Goal: Task Accomplishment & Management: Use online tool/utility

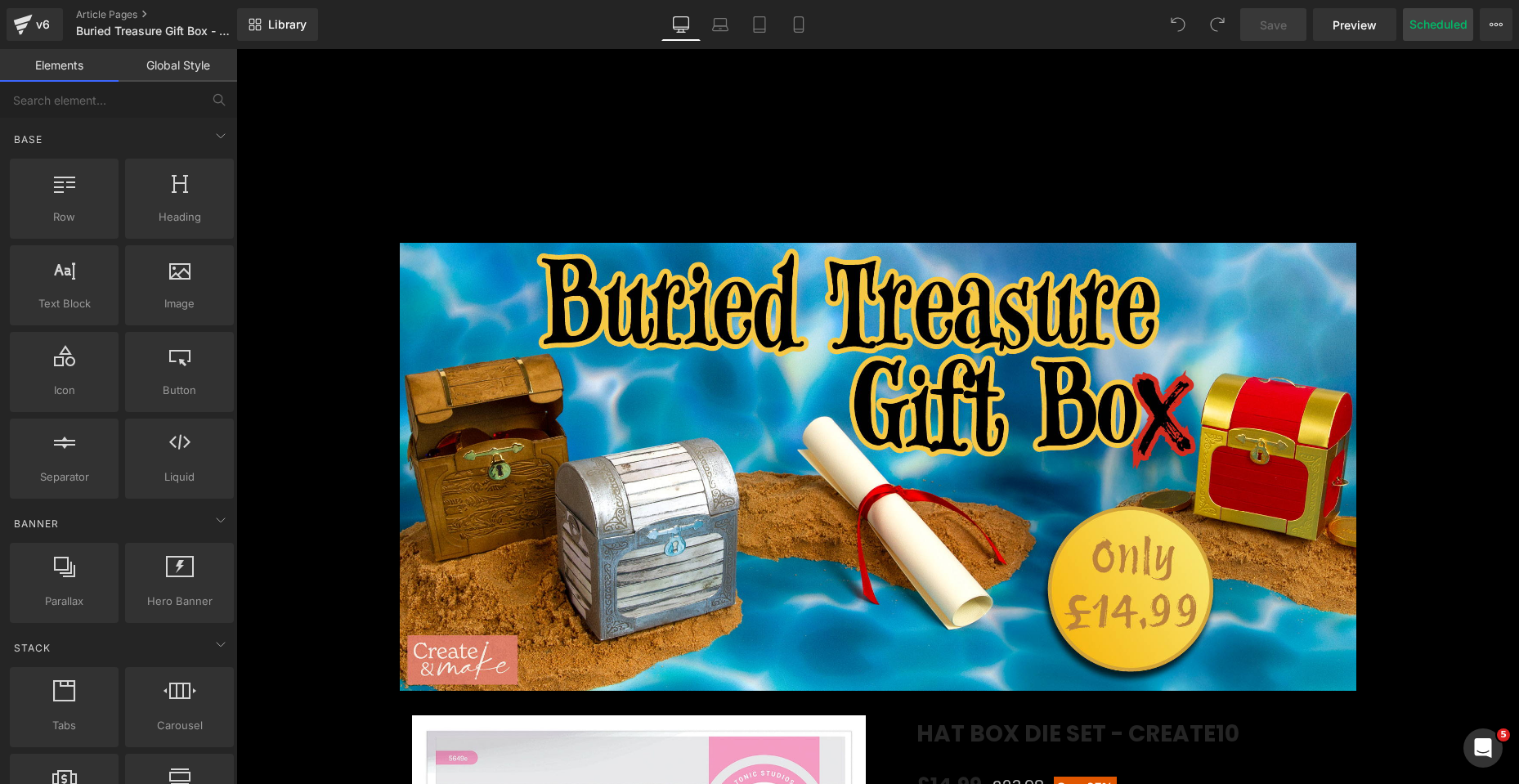
click at [1454, 31] on button "Scheduled" at bounding box center [1437, 25] width 71 height 32
select select
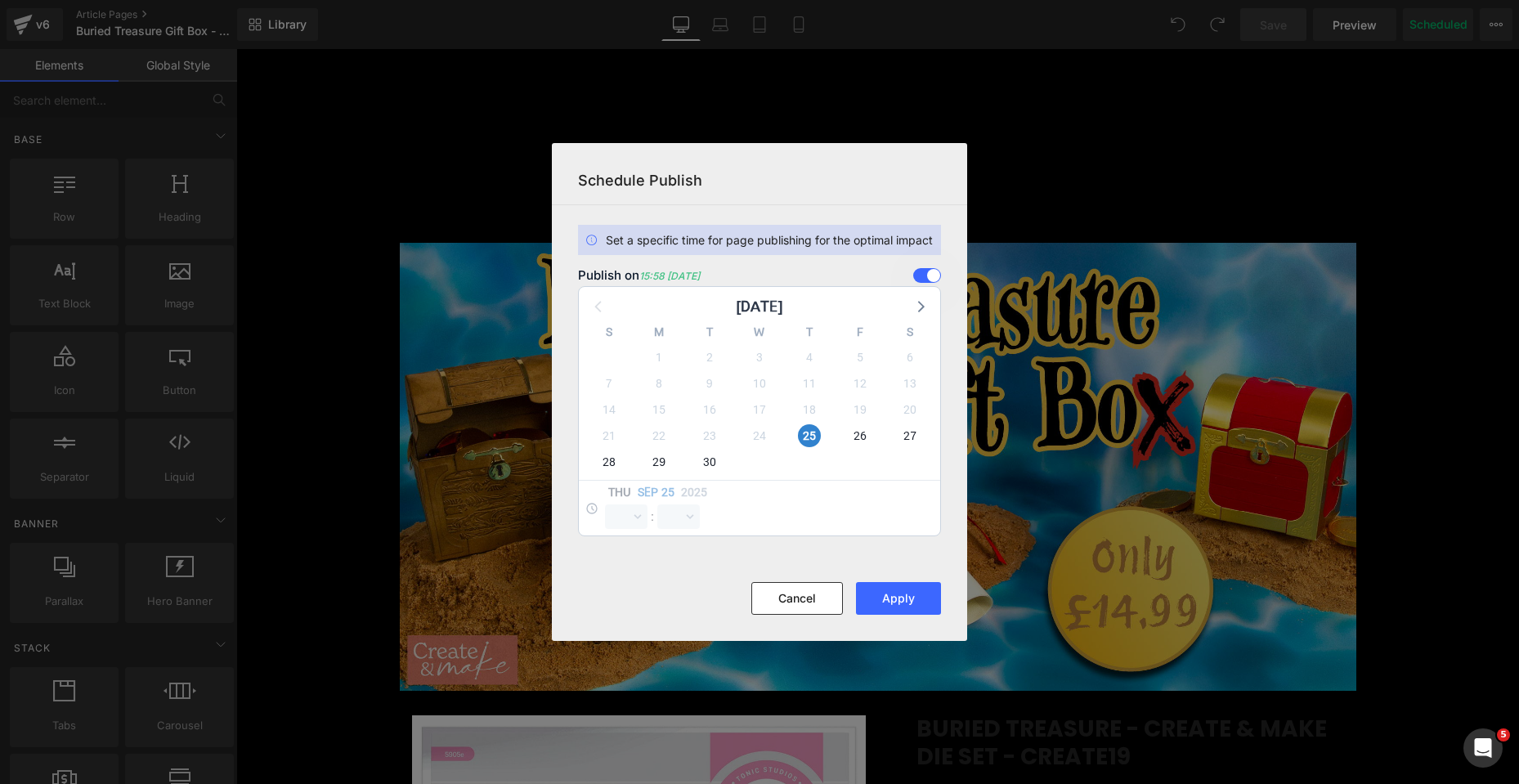
click at [908, 280] on div "Publish on 15:58 [DATE]" at bounding box center [759, 275] width 363 height 14
click at [926, 273] on span at bounding box center [927, 275] width 28 height 14
click at [0, 0] on input "checkbox" at bounding box center [0, 0] width 0 height 0
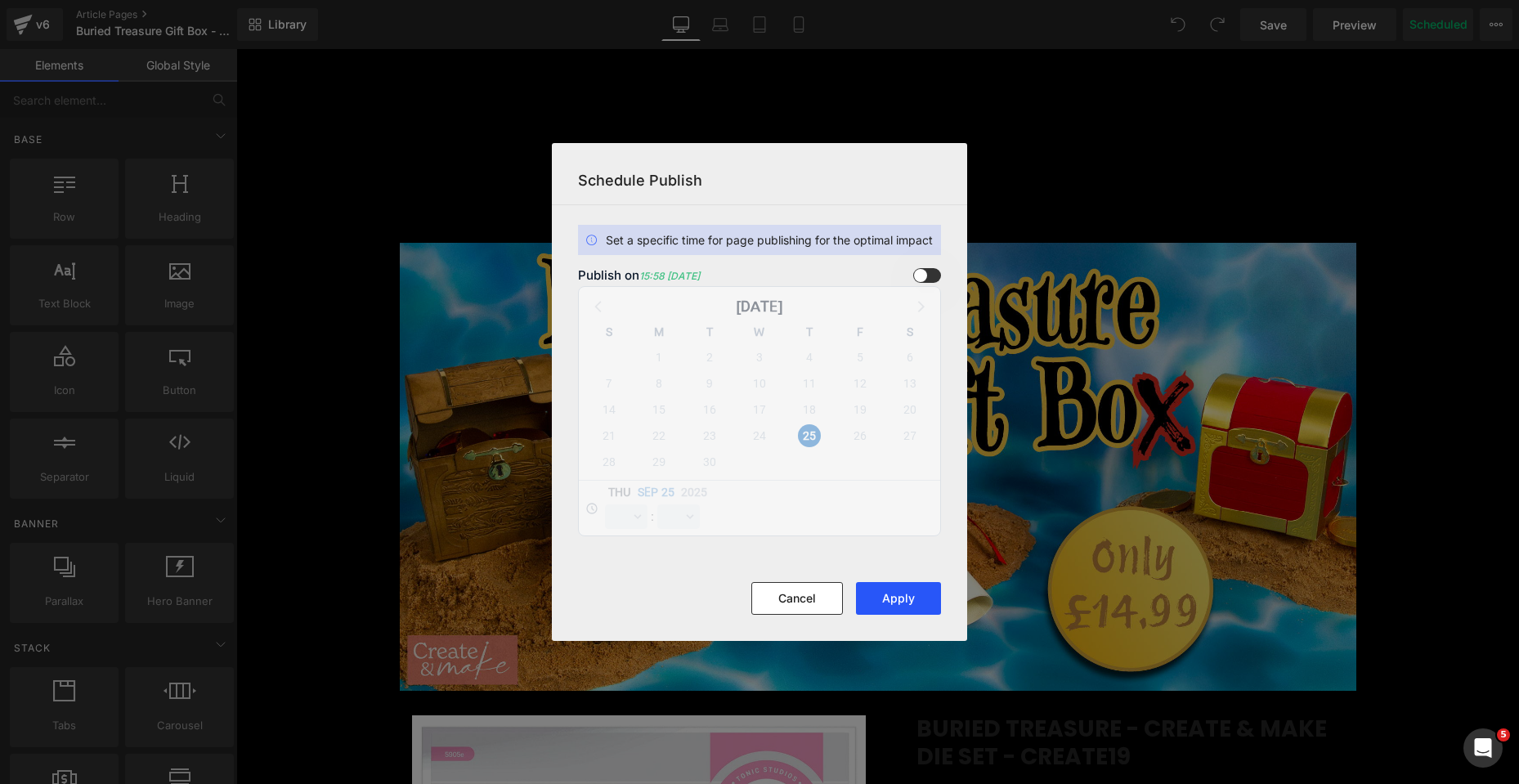
click at [891, 604] on button "Apply" at bounding box center [898, 598] width 85 height 32
drag, startPoint x: 1601, startPoint y: 193, endPoint x: 1369, endPoint y: 131, distance: 240.1
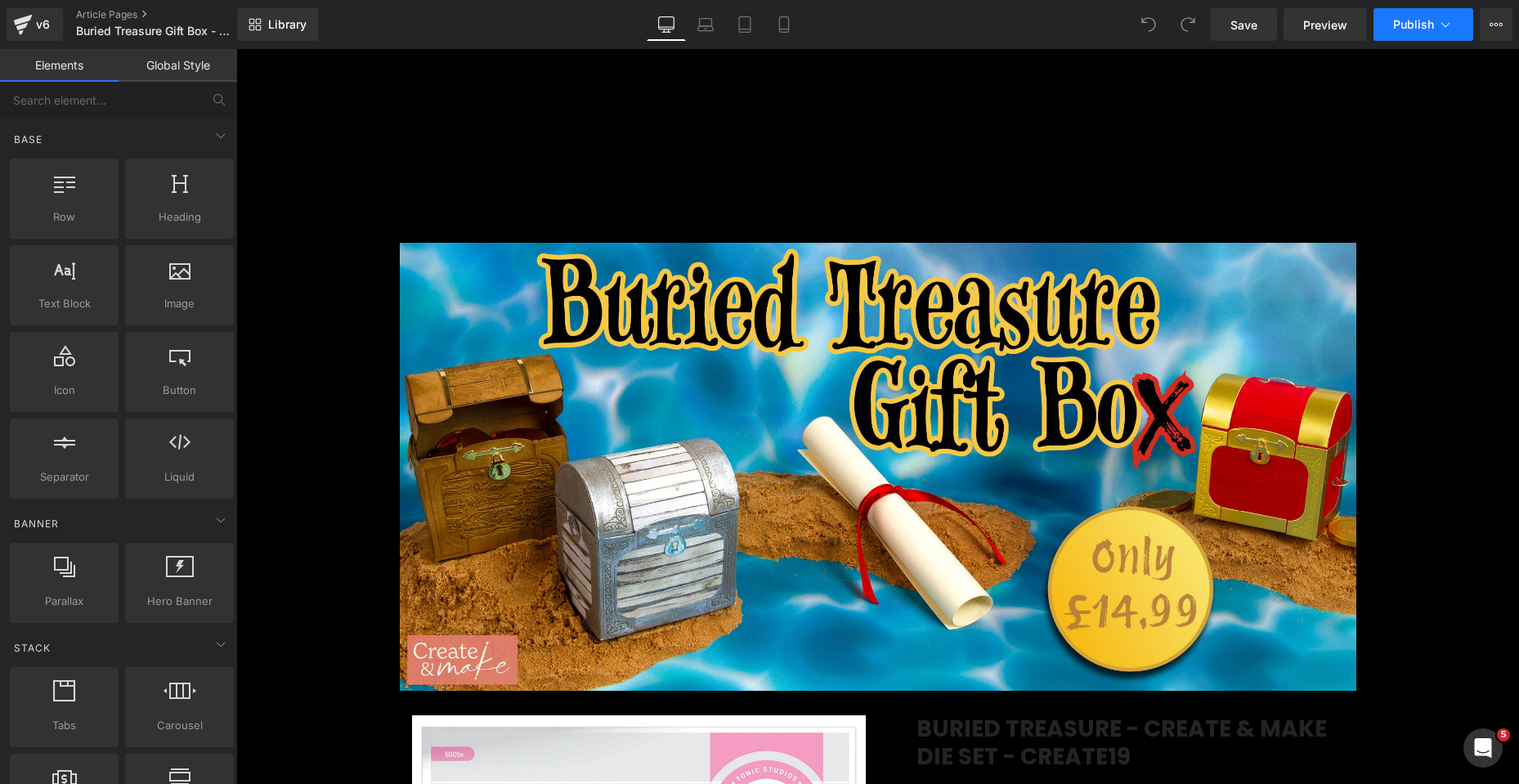
click at [1398, 32] on button "Publish" at bounding box center [1423, 25] width 99 height 32
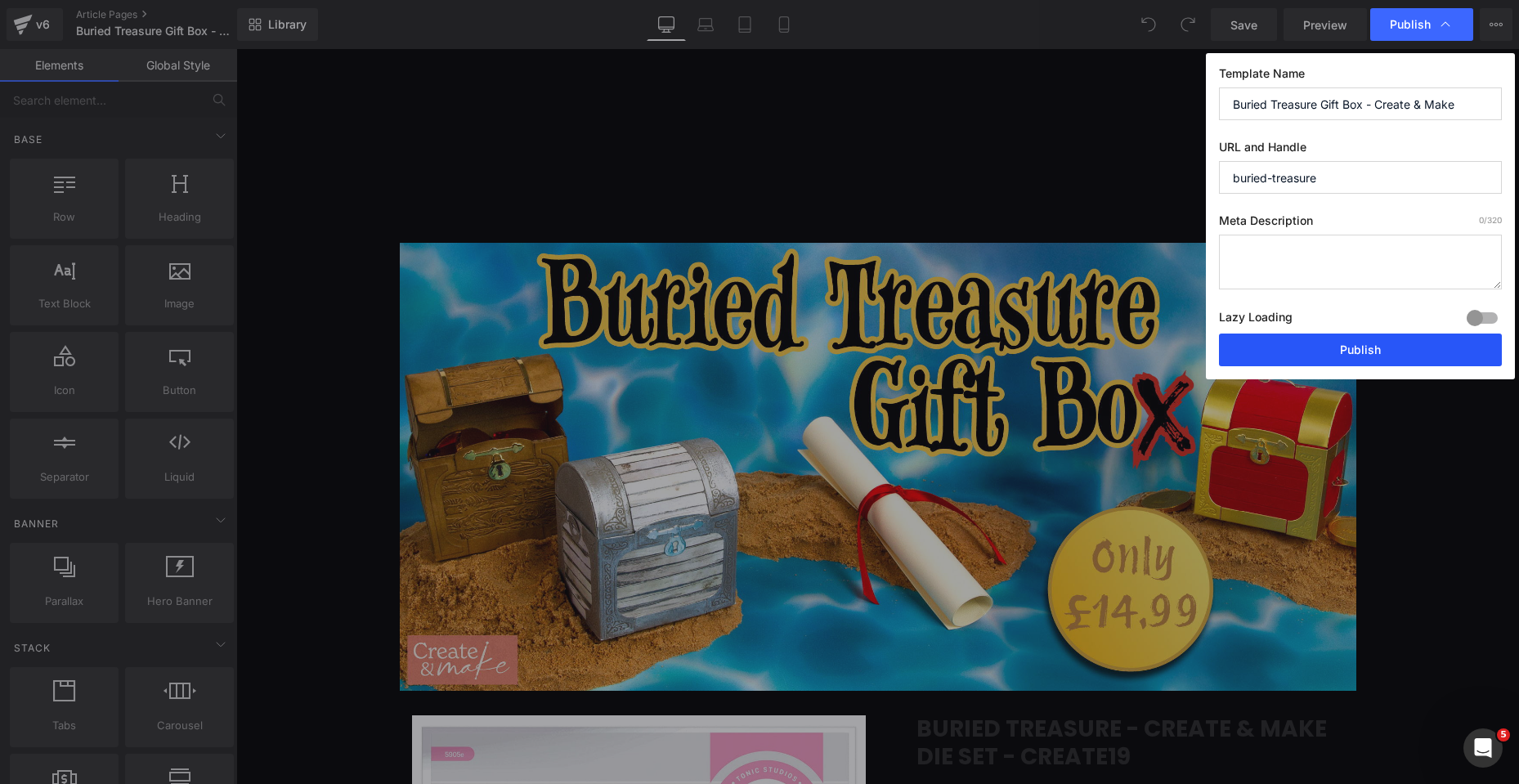
click at [1357, 358] on button "Publish" at bounding box center [1360, 350] width 283 height 32
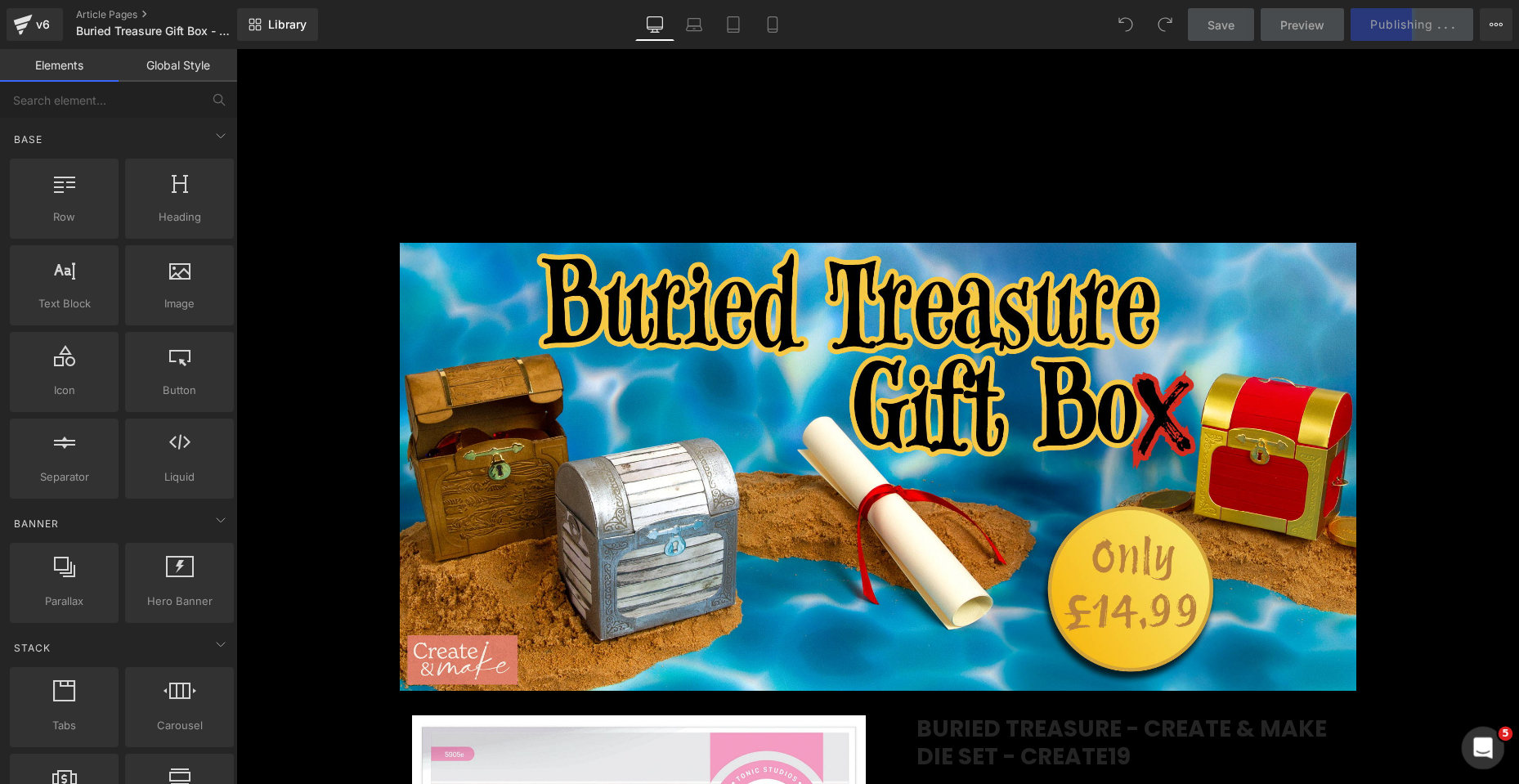
click at [1482, 743] on icon "Open Intercom Messenger" at bounding box center [1481, 746] width 27 height 27
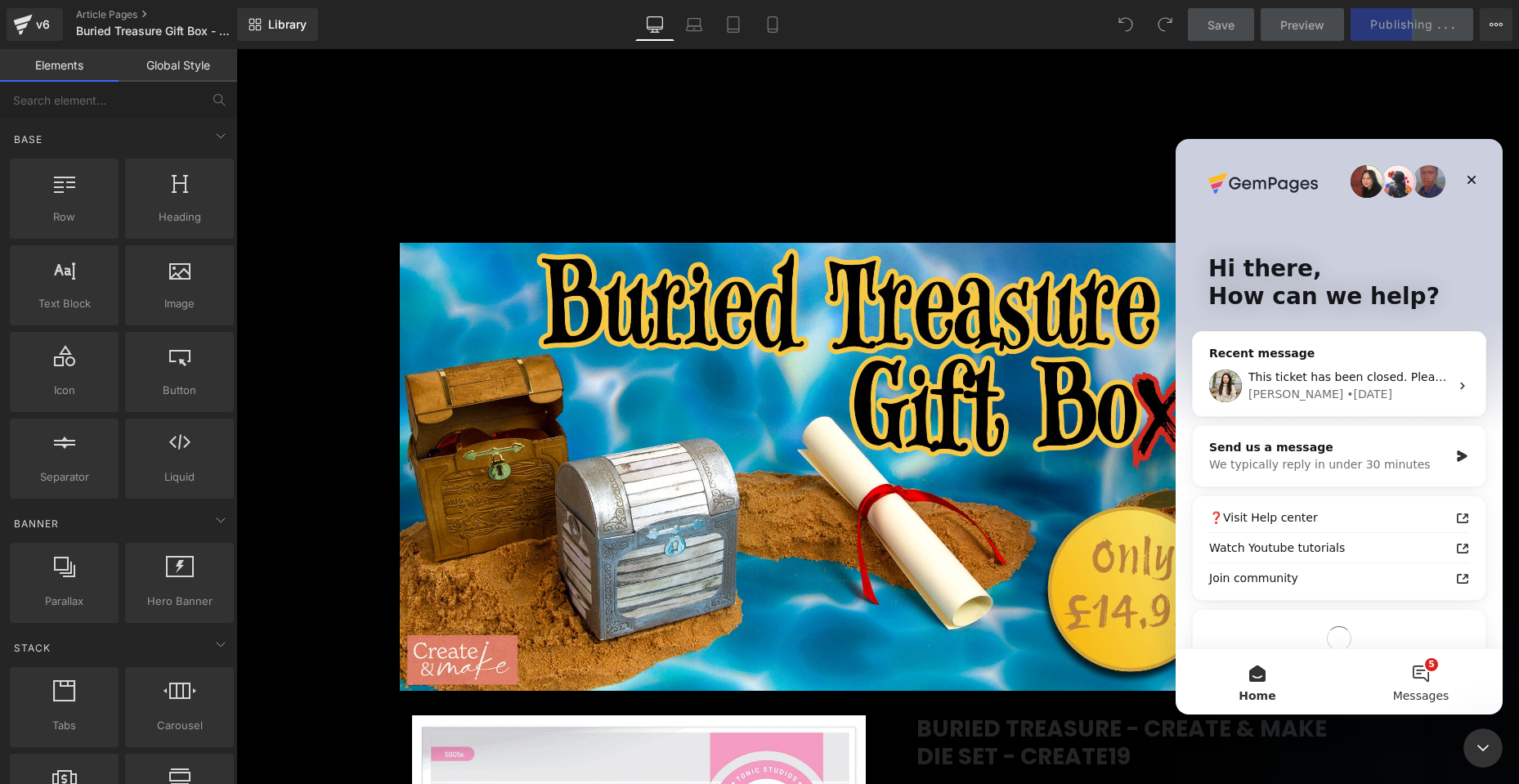
click at [1426, 680] on button "5 Messages" at bounding box center [1420, 681] width 163 height 65
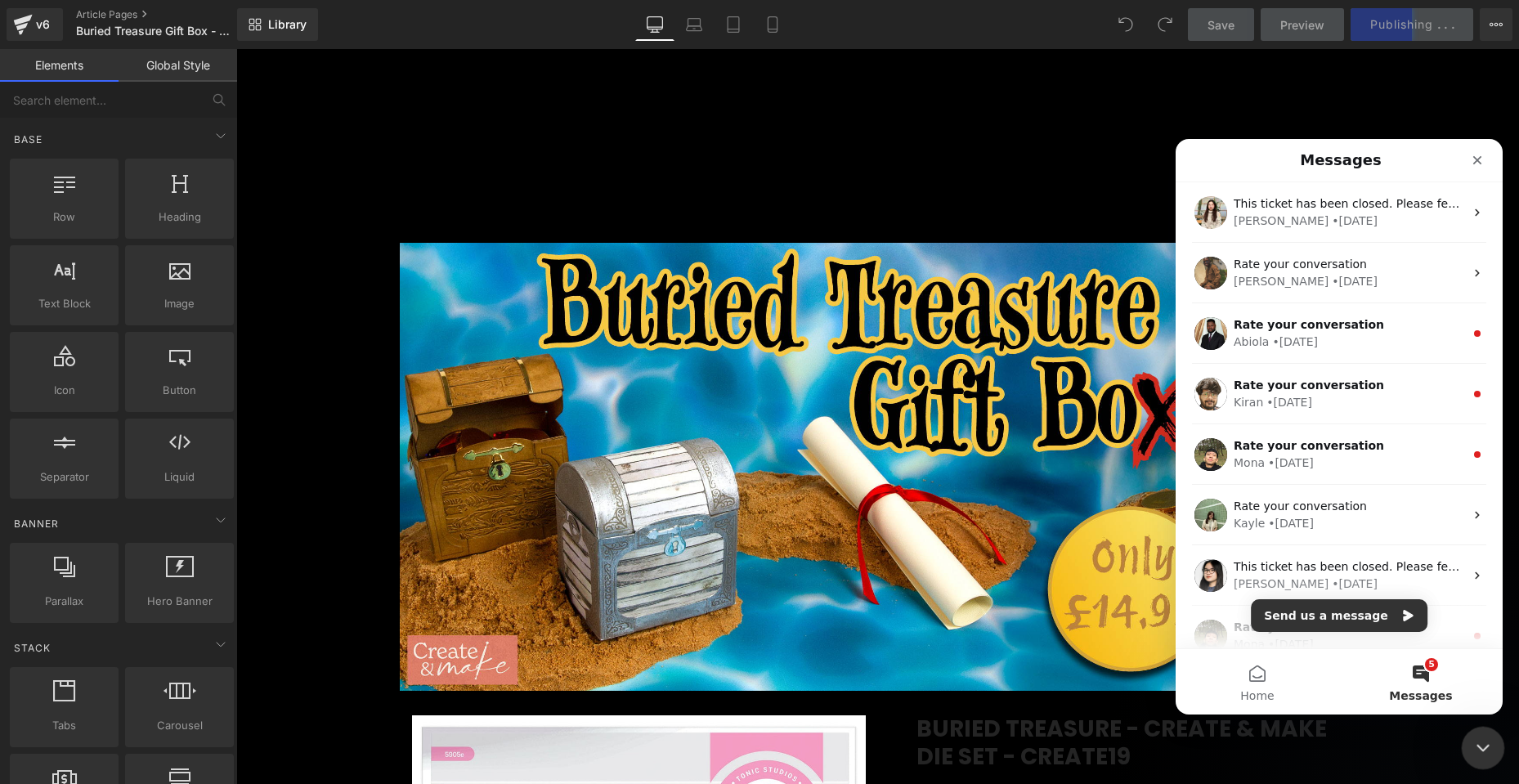
click at [1478, 738] on icon "Close Intercom Messenger" at bounding box center [1480, 745] width 20 height 20
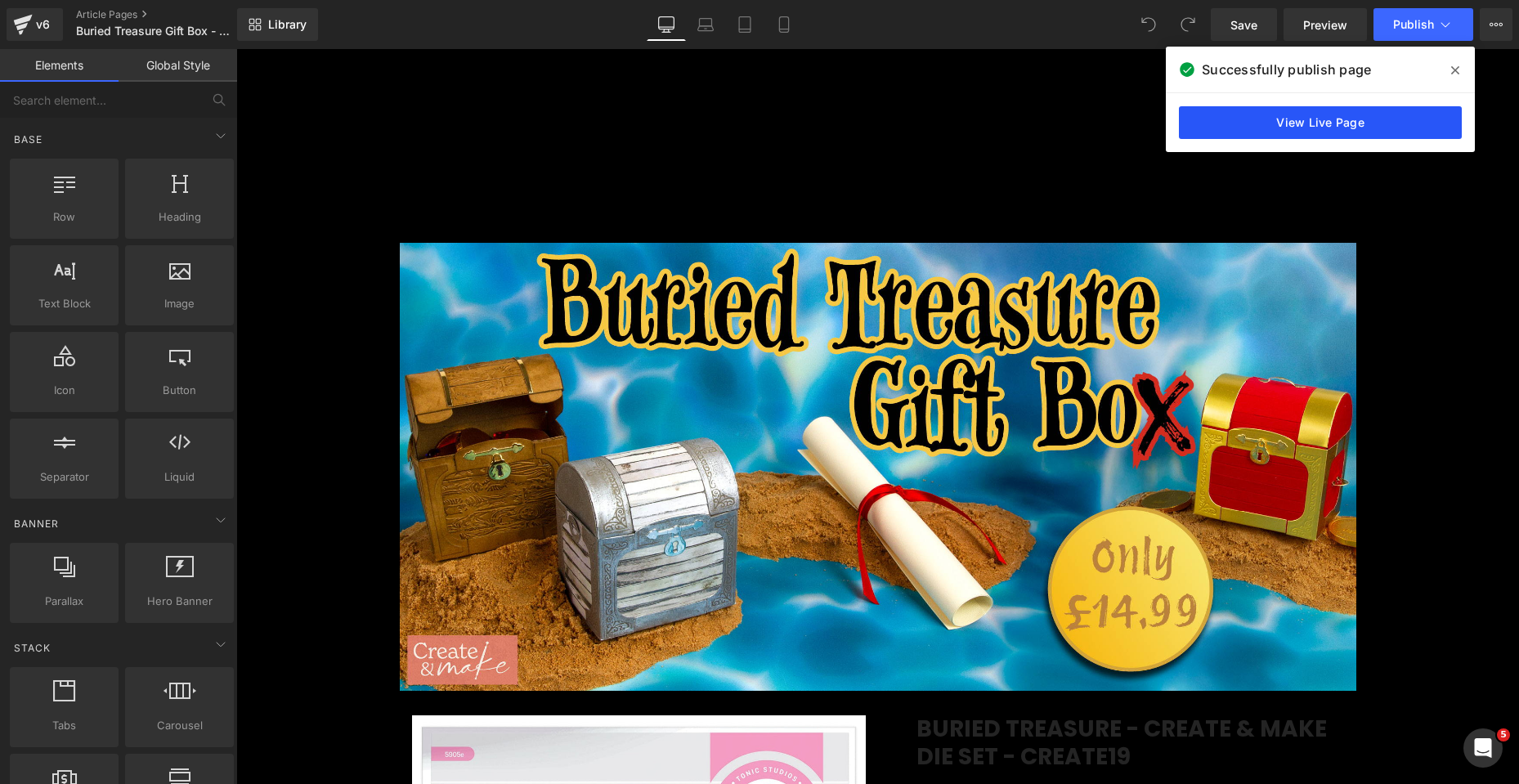
click at [1369, 123] on link "View Live Page" at bounding box center [1320, 122] width 283 height 32
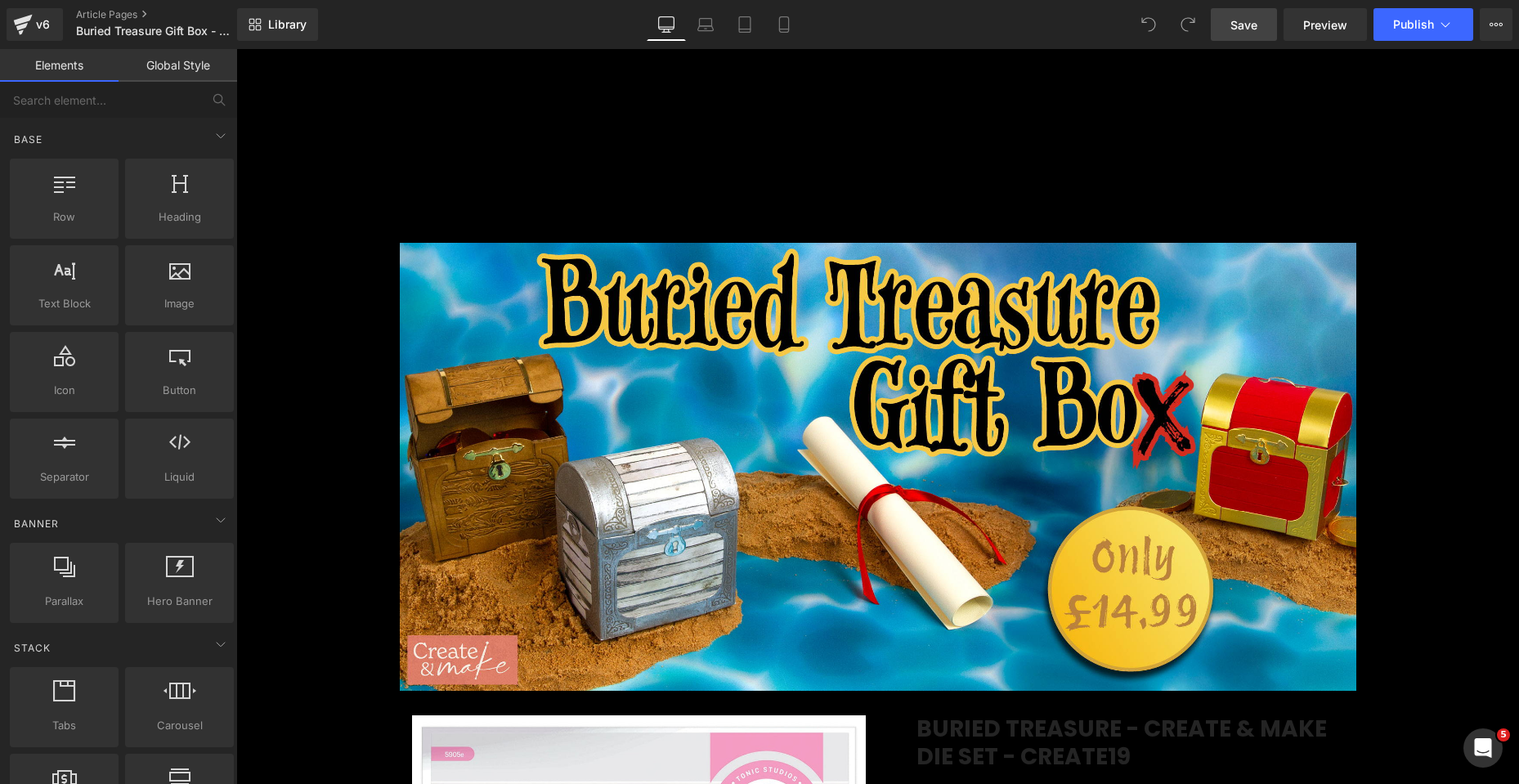
click at [1247, 21] on span "Save" at bounding box center [1244, 25] width 27 height 17
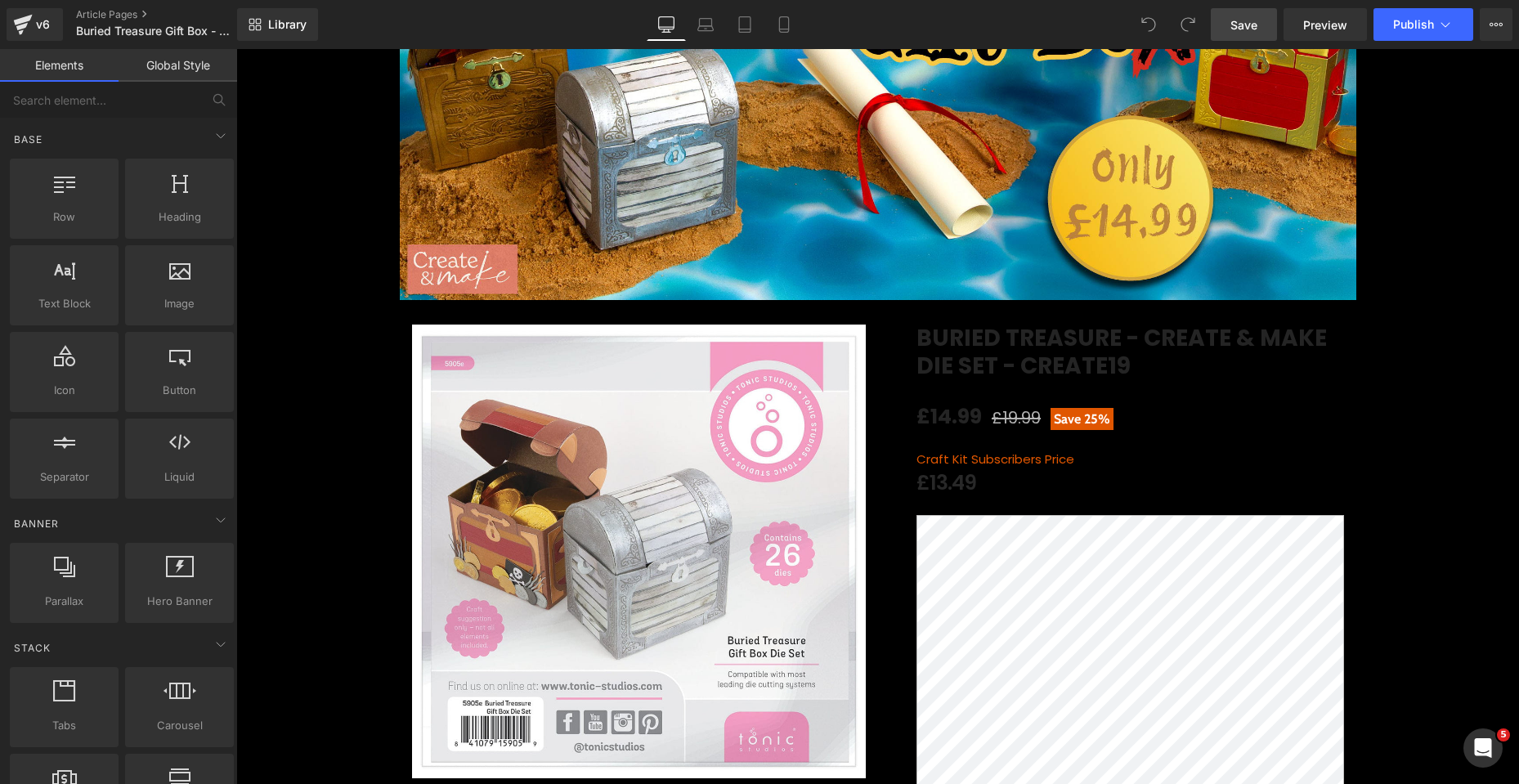
scroll to position [163, 0]
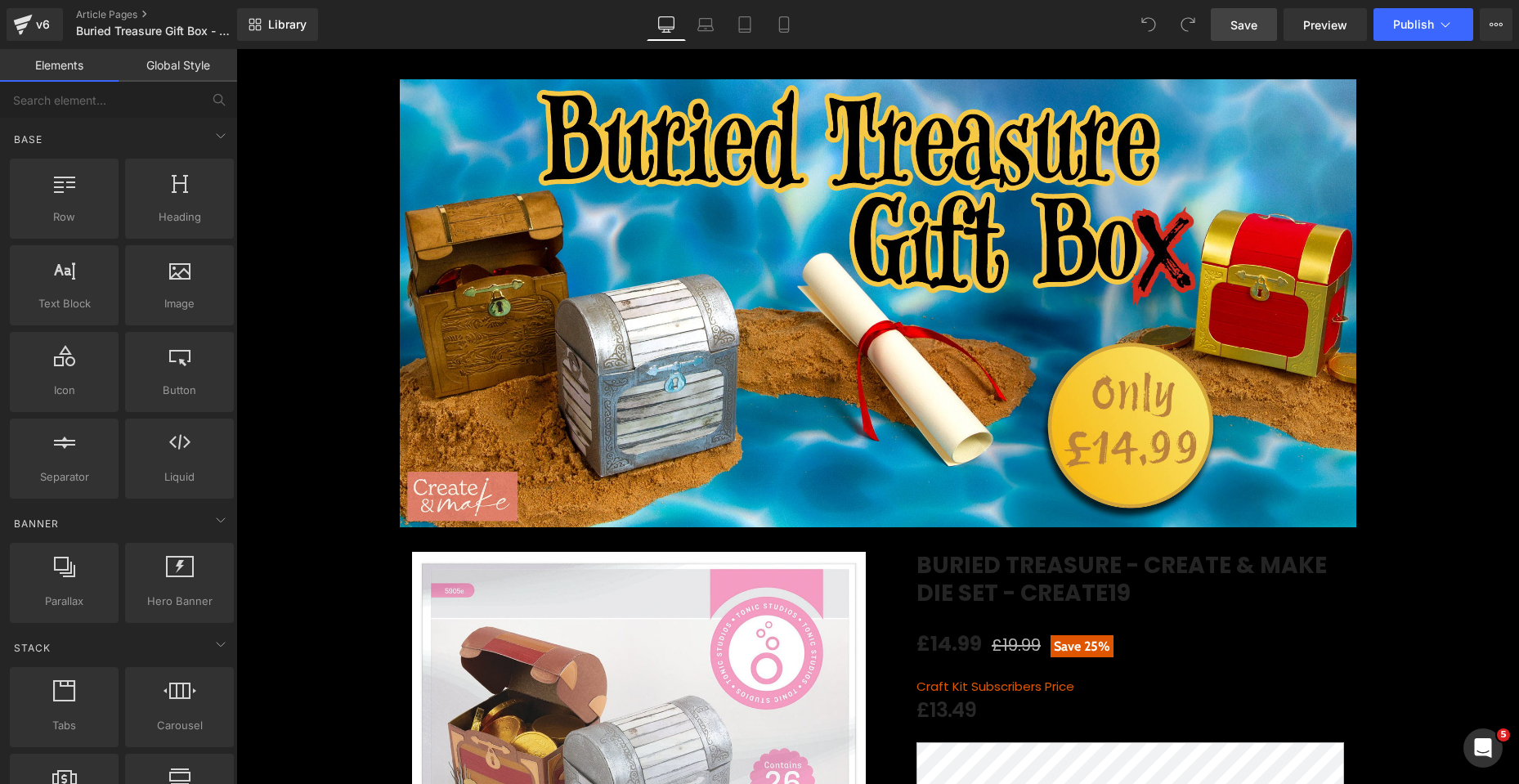
click at [1247, 25] on span "Save" at bounding box center [1244, 25] width 27 height 17
click at [1406, 22] on span "Publish" at bounding box center [1414, 24] width 41 height 13
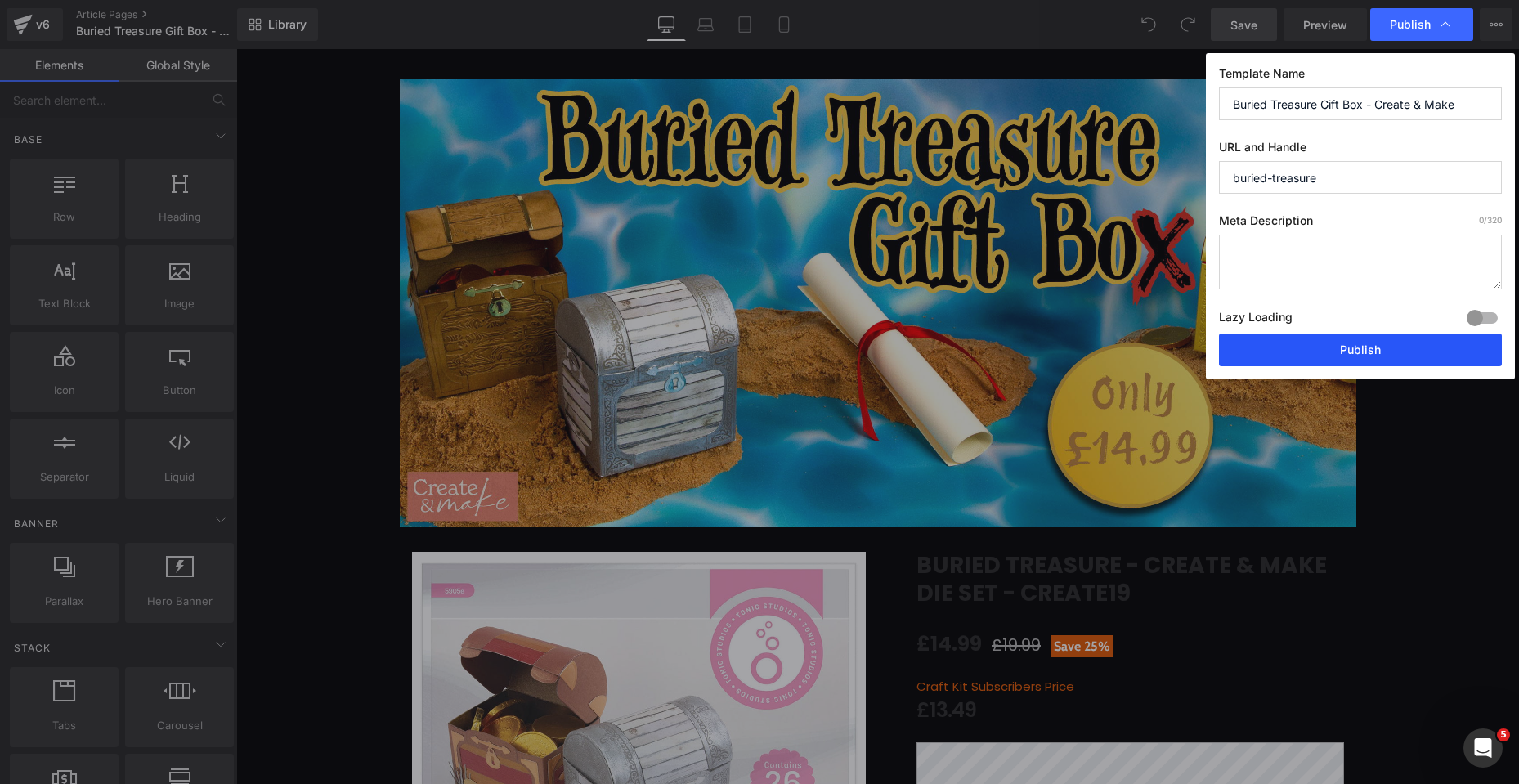
click at [1377, 354] on button "Publish" at bounding box center [1360, 350] width 283 height 32
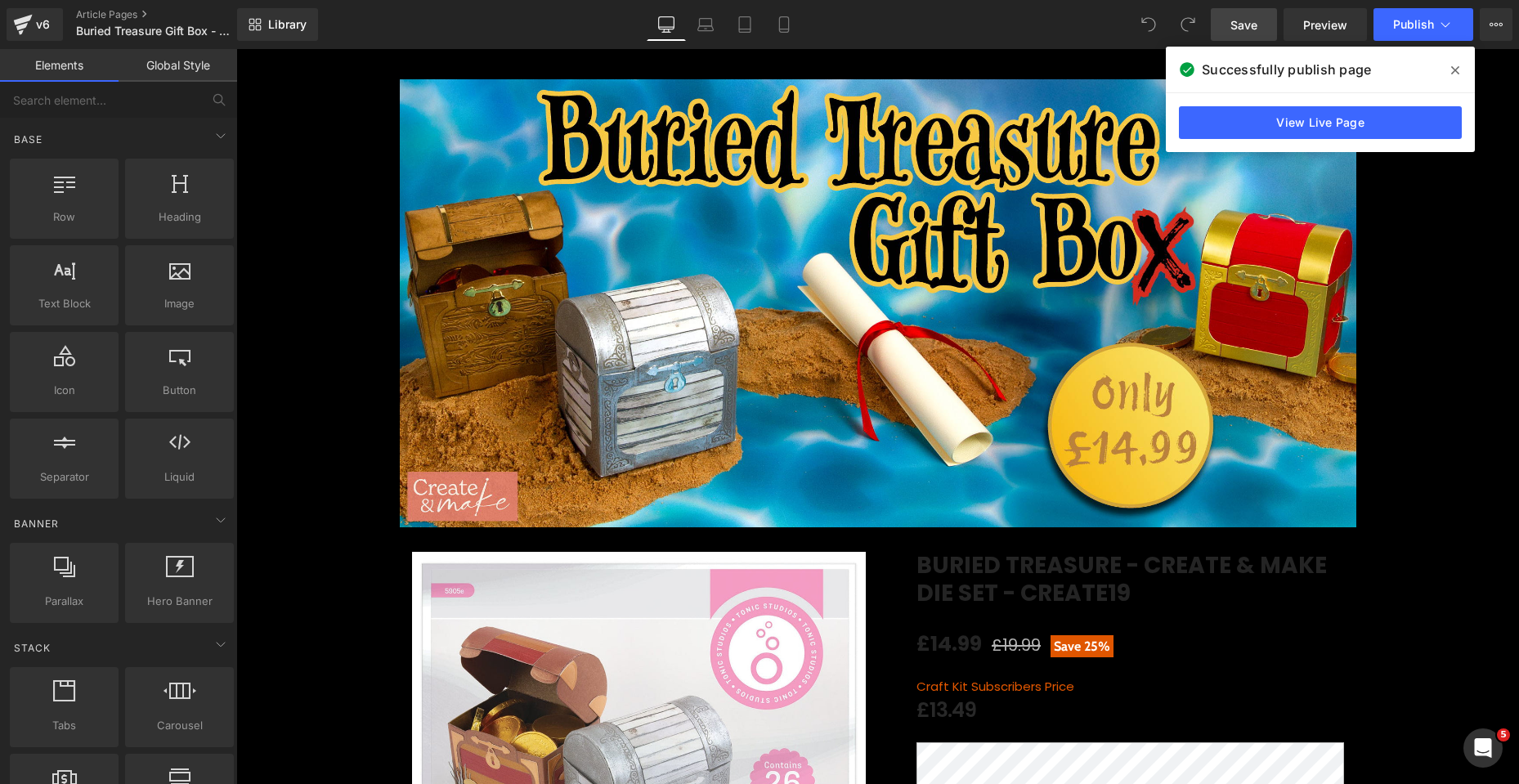
click at [1458, 67] on icon at bounding box center [1455, 70] width 8 height 13
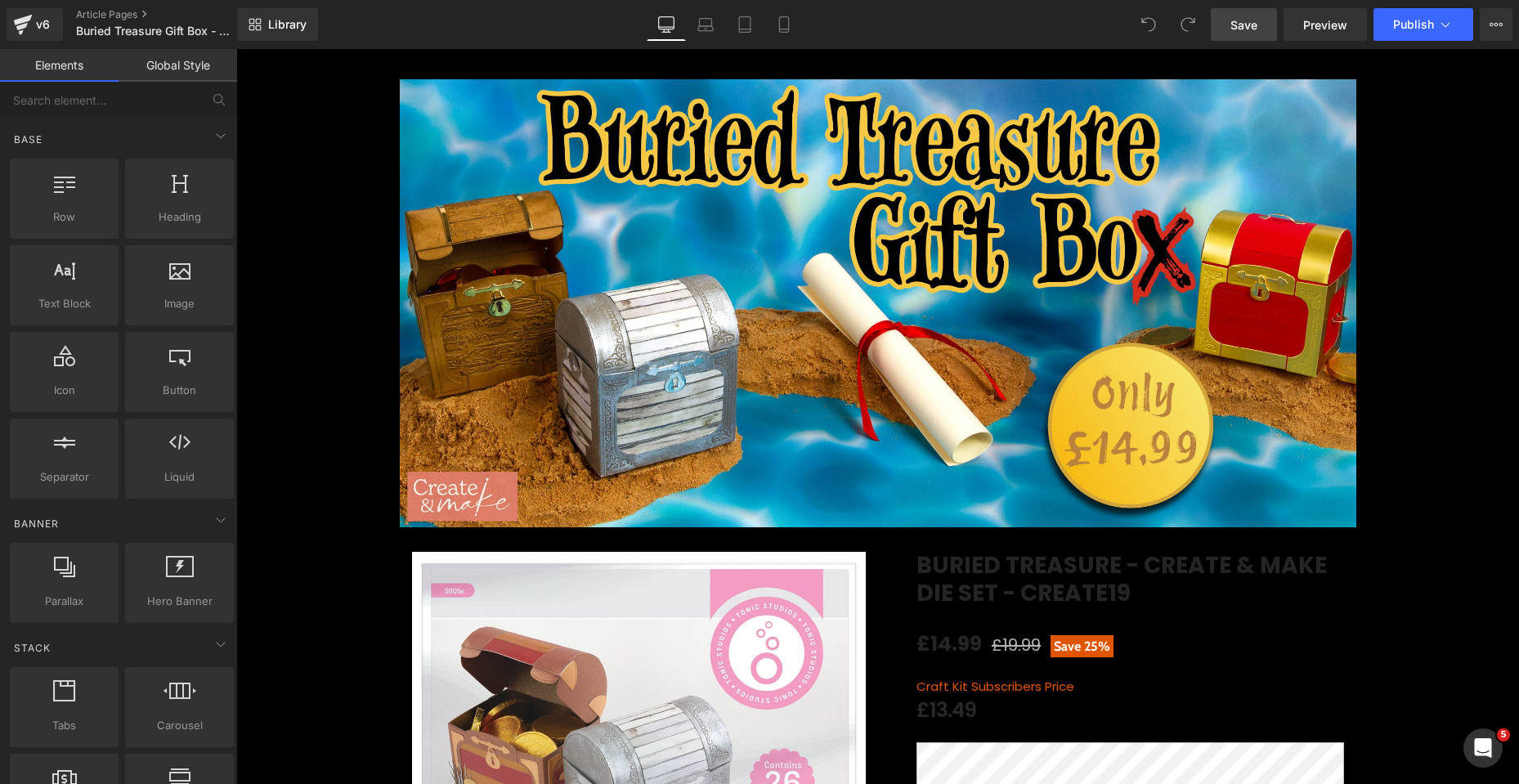
click at [1231, 31] on span "Save" at bounding box center [1244, 25] width 27 height 17
click at [1488, 29] on button "View Live Page View with current Template Save Template to Library Schedule Pub…" at bounding box center [1496, 25] width 32 height 32
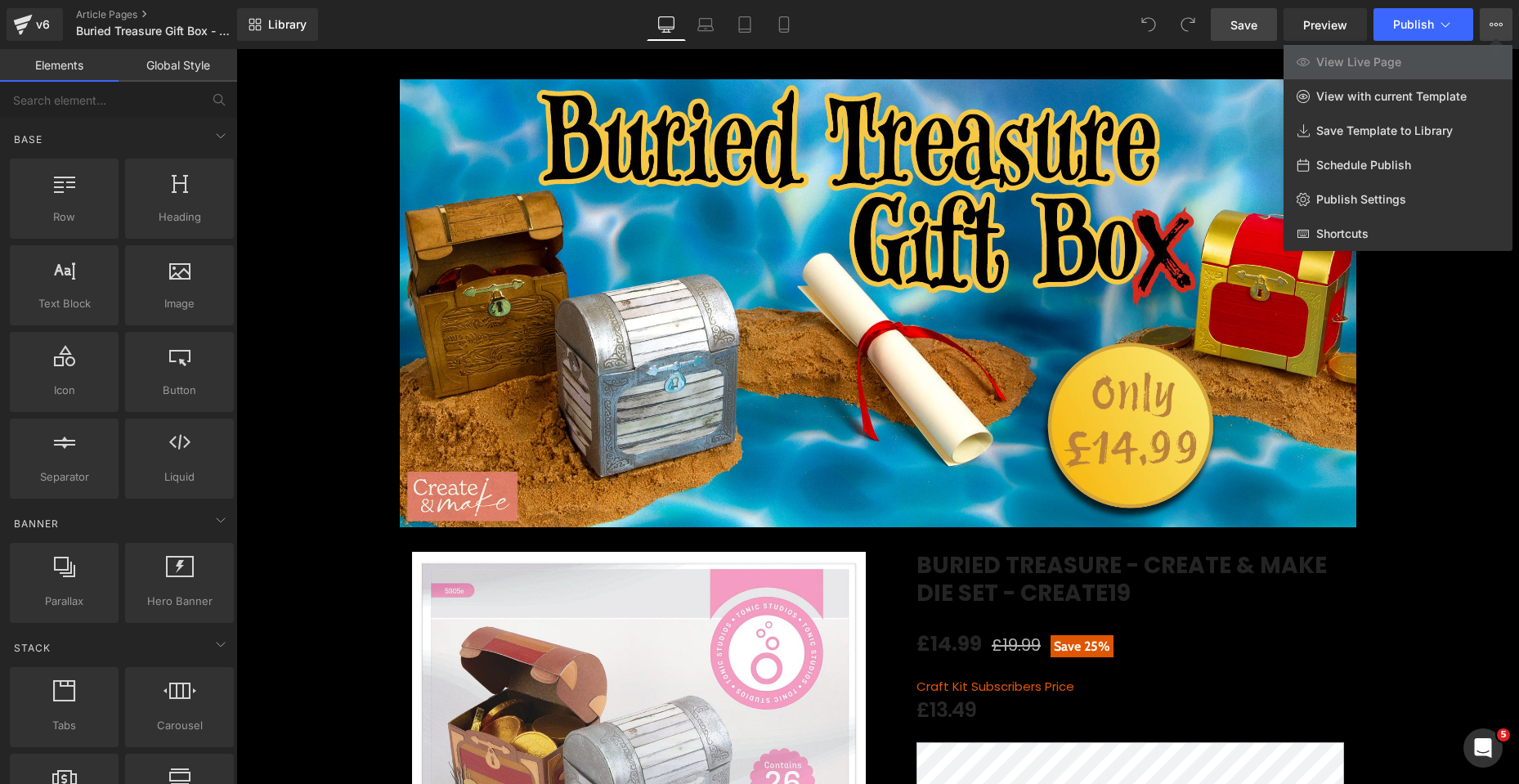
click at [1354, 59] on span "View Live Page" at bounding box center [1358, 61] width 85 height 14
click at [1397, 379] on div at bounding box center [878, 416] width 1283 height 735
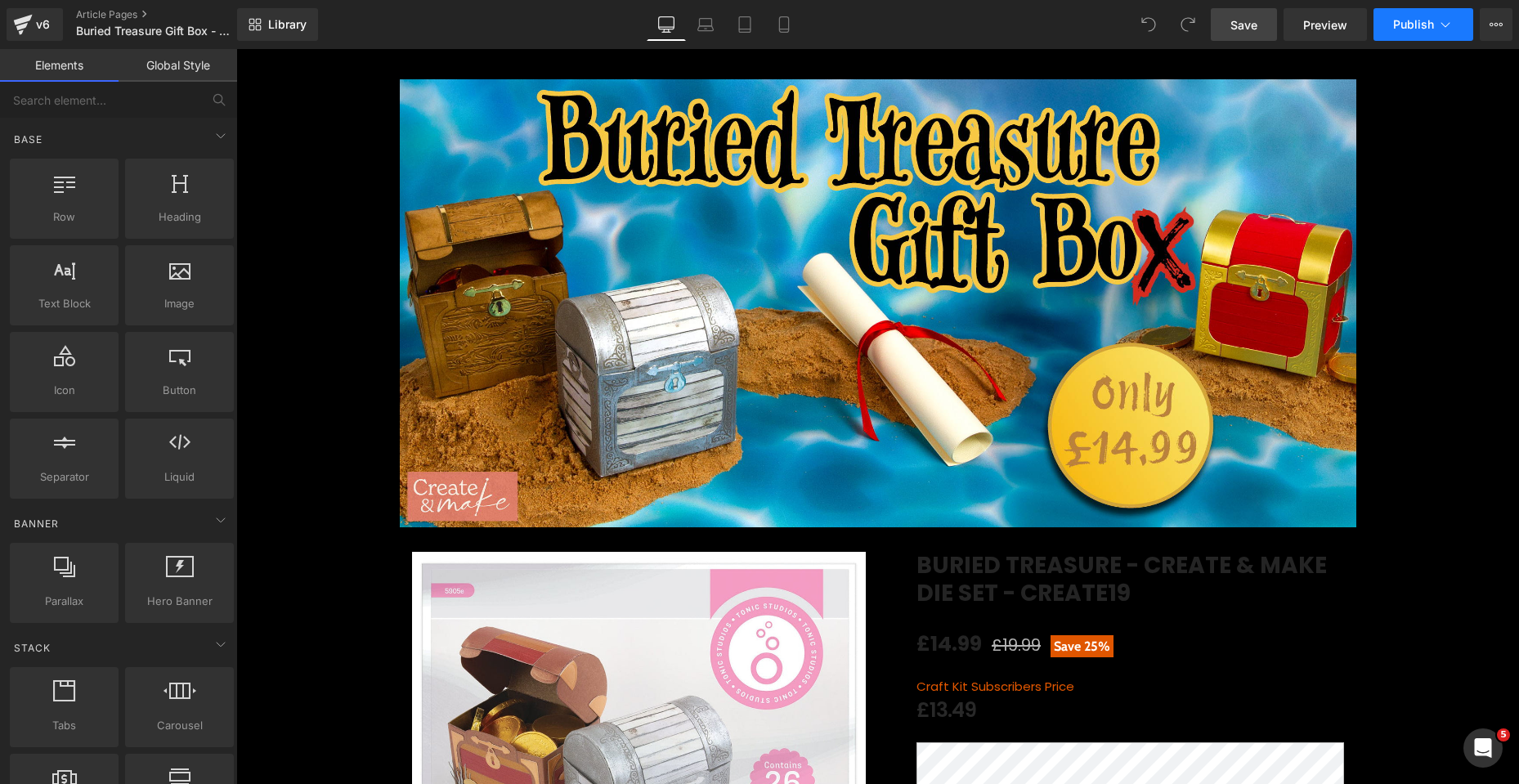
click at [1396, 24] on span "Publish" at bounding box center [1414, 24] width 41 height 13
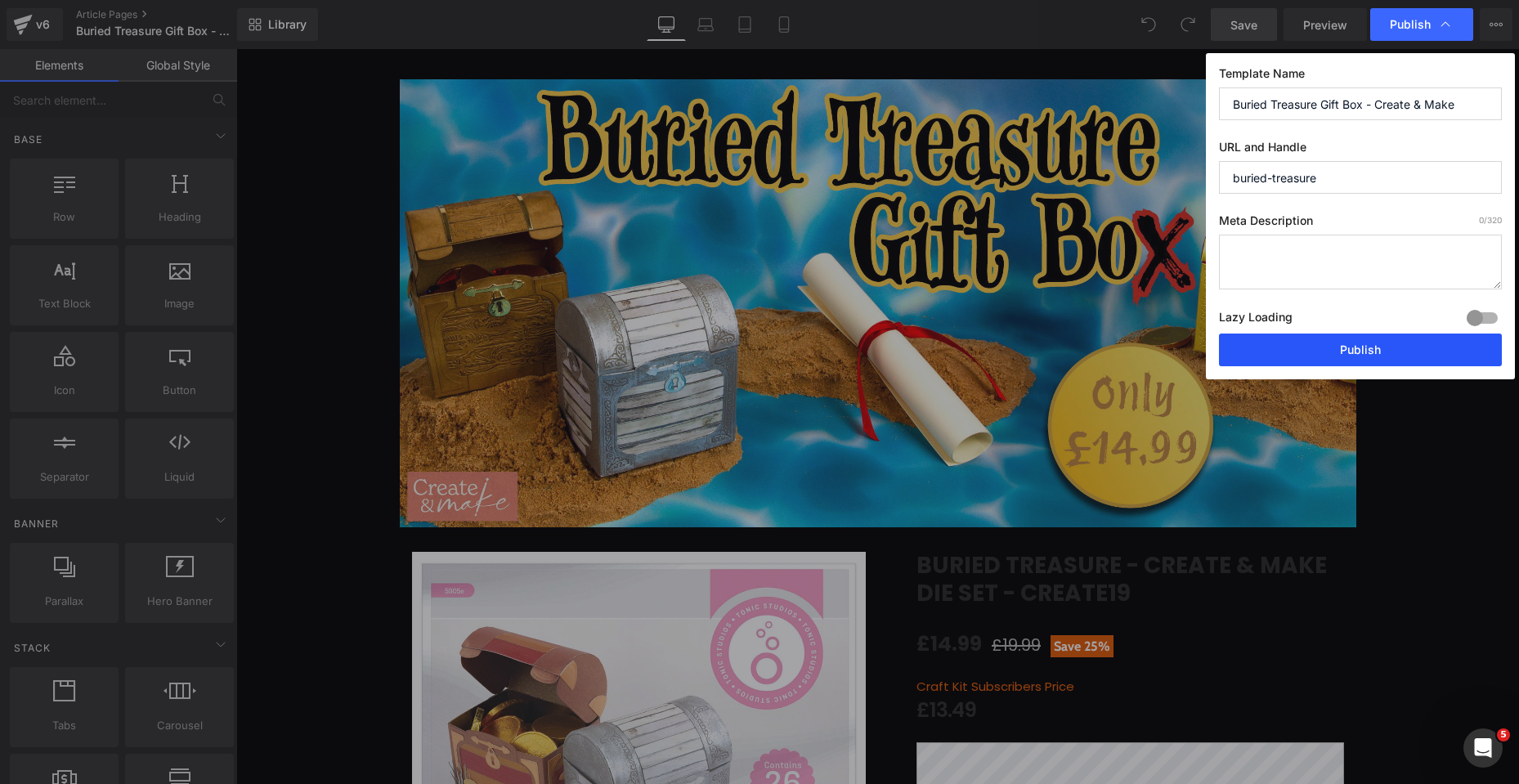
click at [1370, 357] on button "Publish" at bounding box center [1360, 350] width 283 height 32
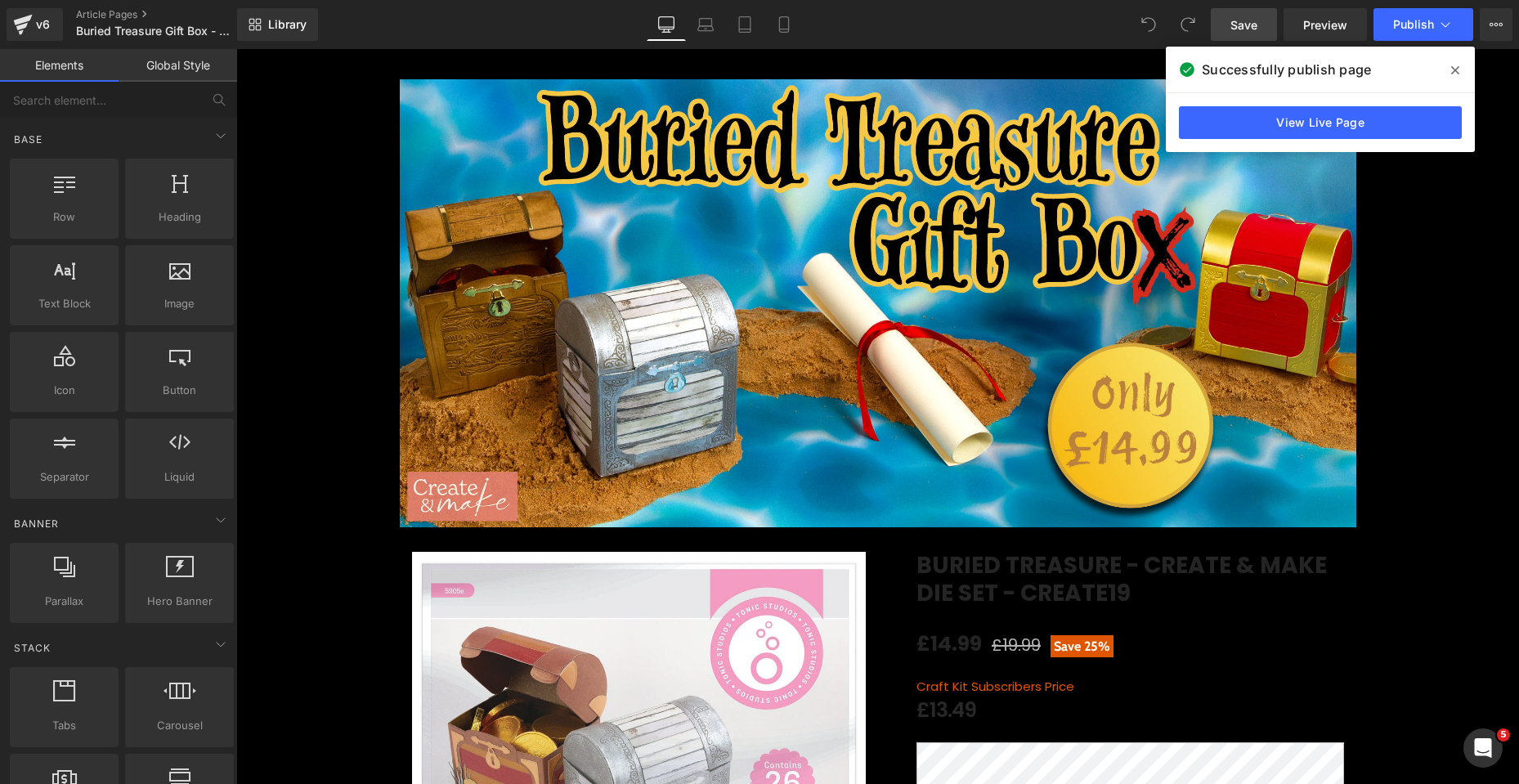
click at [1358, 115] on link "View Live Page" at bounding box center [1320, 122] width 283 height 32
click at [1449, 66] on span at bounding box center [1454, 70] width 26 height 26
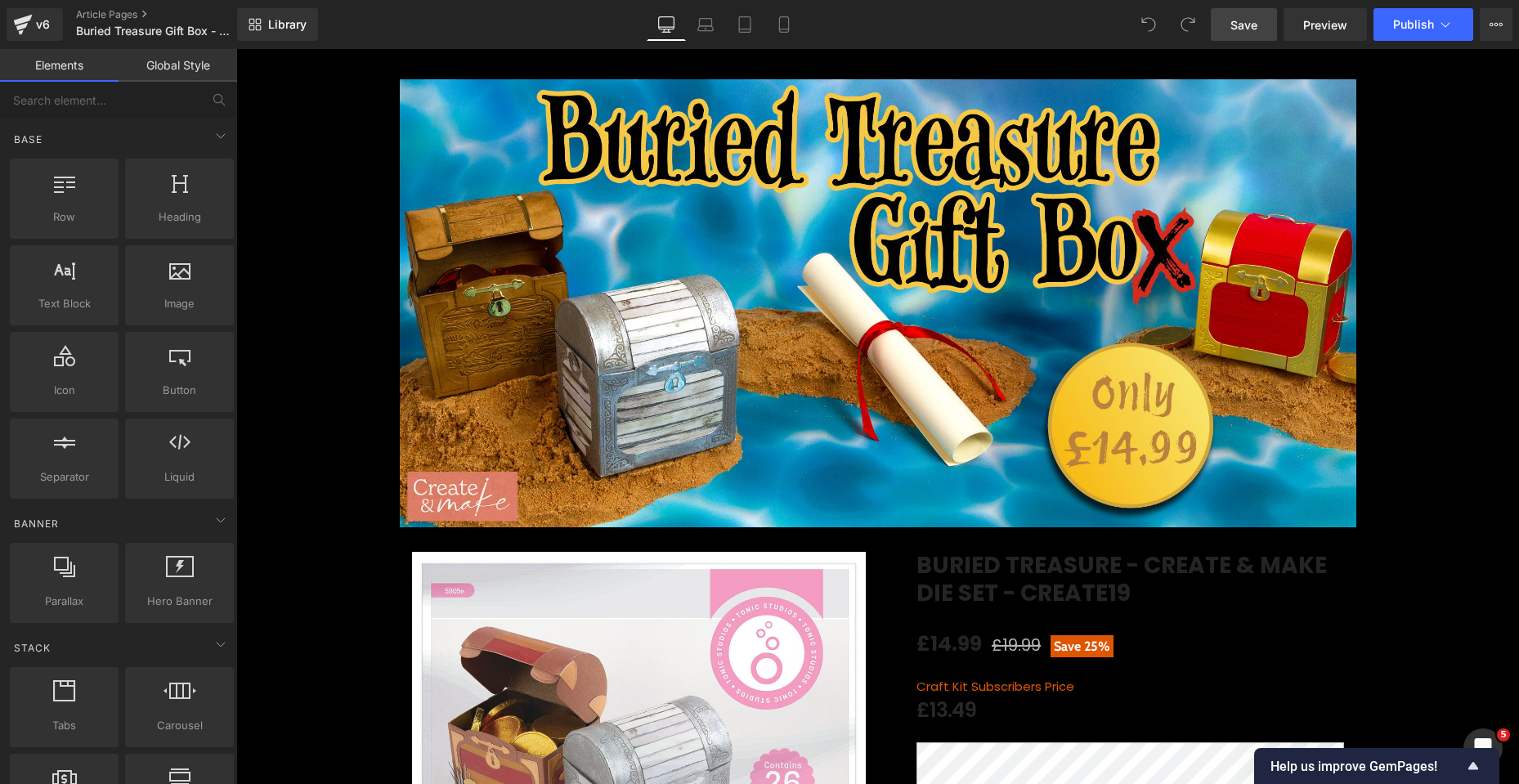
click at [98, 14] on link "Article Pages" at bounding box center [169, 14] width 188 height 13
